Goal: Task Accomplishment & Management: Manage account settings

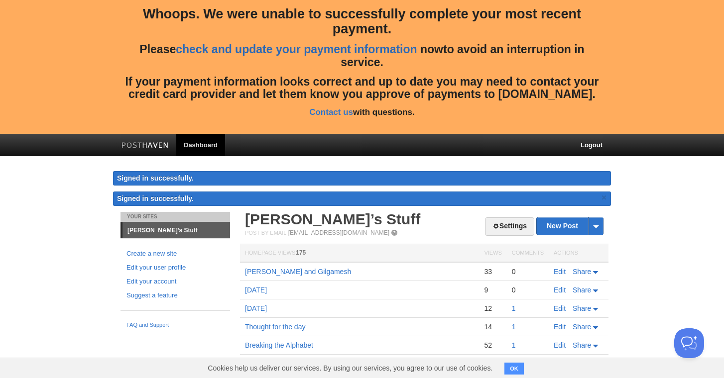
click at [368, 49] on link "check and update your payment information" at bounding box center [296, 49] width 241 height 13
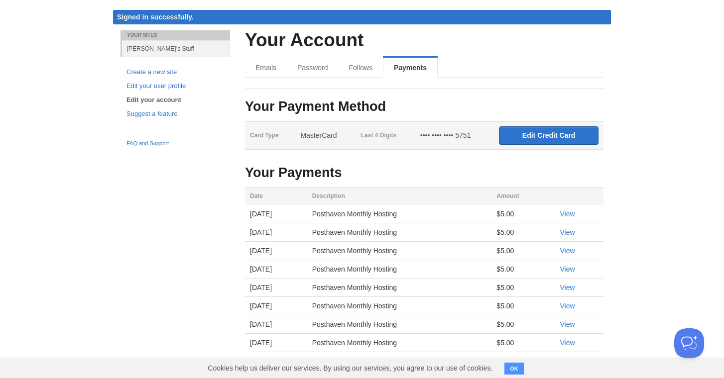
scroll to position [163, 0]
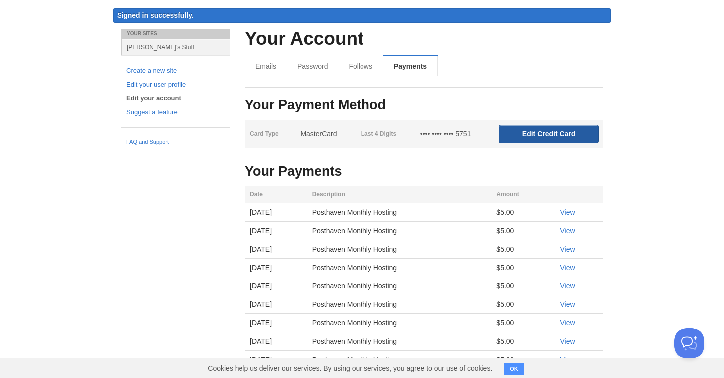
click at [533, 135] on input "Edit Credit Card" at bounding box center [549, 134] width 100 height 18
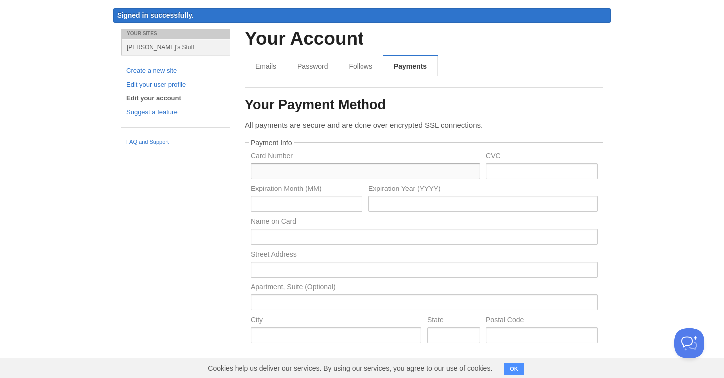
click at [283, 167] on input "text" at bounding box center [365, 171] width 229 height 16
type input "[CREDIT_CARD_NUMBER]"
click at [497, 166] on input "text" at bounding box center [542, 171] width 112 height 16
type input "025"
click at [306, 202] on input "text" at bounding box center [307, 204] width 112 height 16
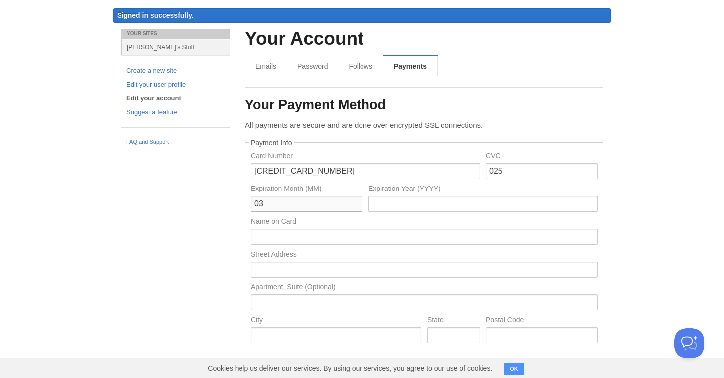
type input "03"
click at [392, 201] on input "text" at bounding box center [482, 204] width 229 height 16
type input "2030"
click at [301, 235] on input "text" at bounding box center [424, 237] width 347 height 16
type input "[PERSON_NAME]"
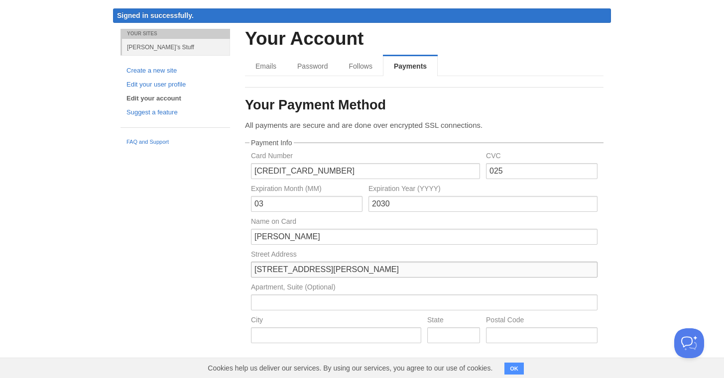
type input "[STREET_ADDRESS][PERSON_NAME]"
type input "[GEOGRAPHIC_DATA]"
type input "MA"
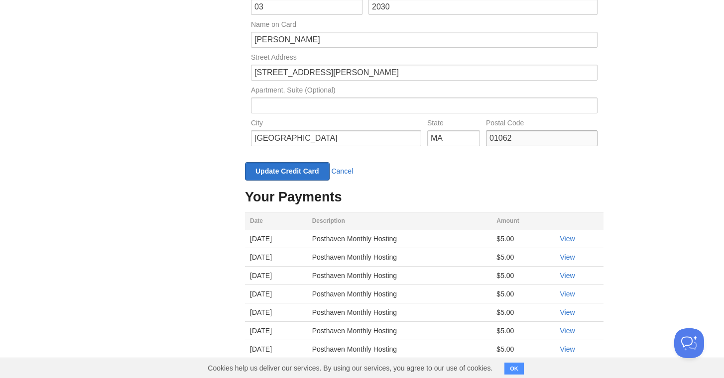
scroll to position [370, 0]
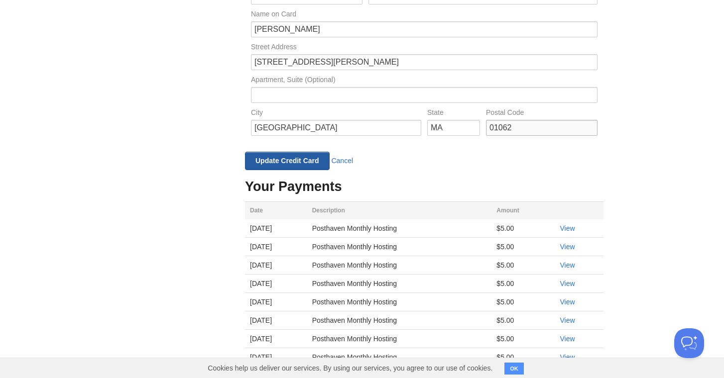
type input "01062"
click at [291, 158] on input "Update Credit Card" at bounding box center [287, 161] width 85 height 18
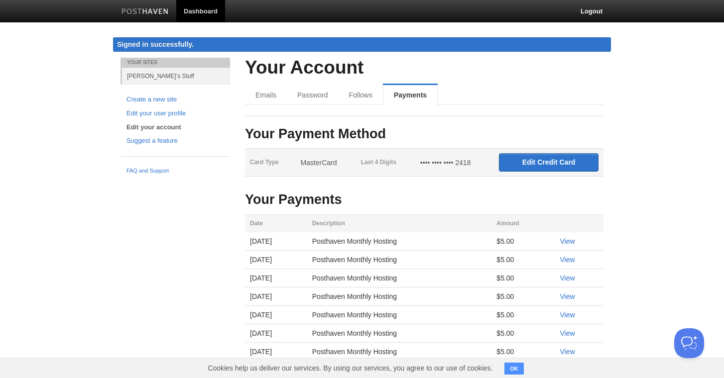
scroll to position [0, 0]
click at [595, 11] on link "Logout" at bounding box center [591, 11] width 37 height 22
